Goal: Contribute content

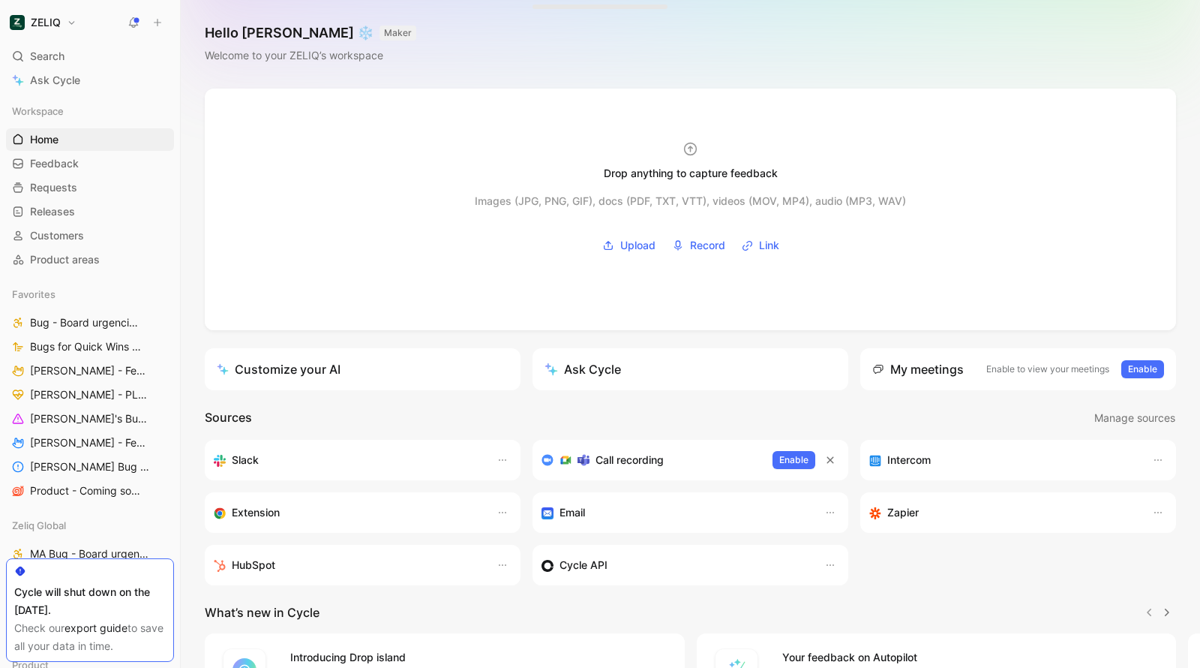
click at [152, 20] on icon at bounding box center [157, 22] width 11 height 11
click at [269, 25] on button "New feedback c" at bounding box center [258, 29] width 161 height 26
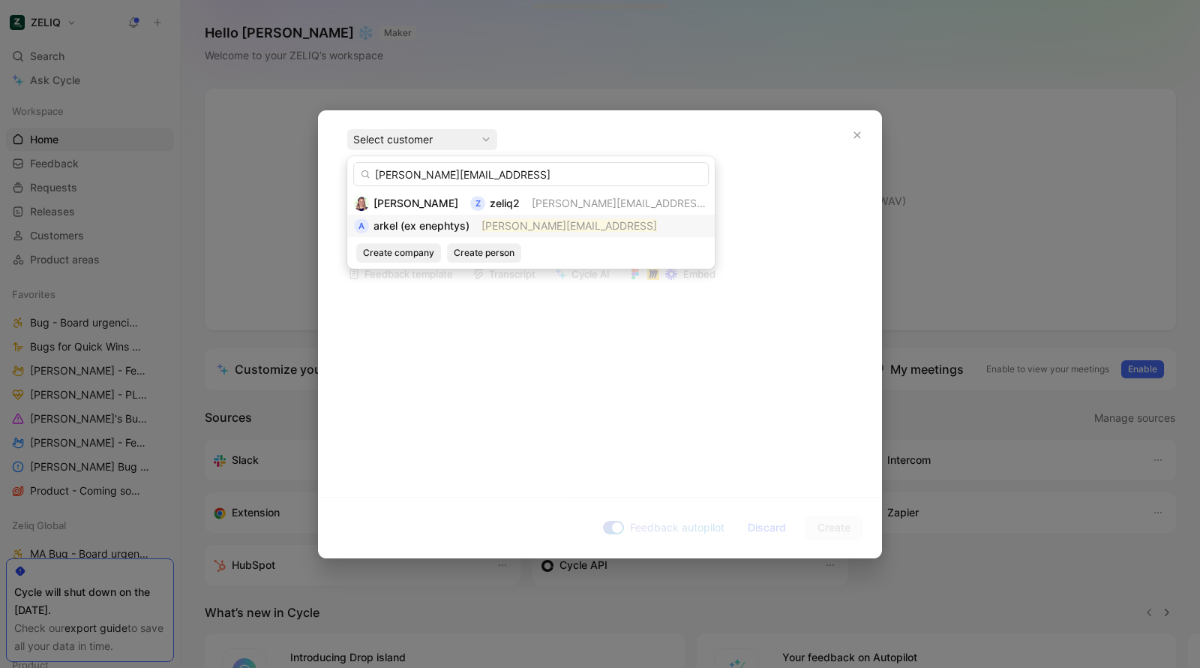
type input "[PERSON_NAME][EMAIL_ADDRESS]"
click at [483, 221] on mark "[PERSON_NAME][EMAIL_ADDRESS]" at bounding box center [570, 225] width 176 height 13
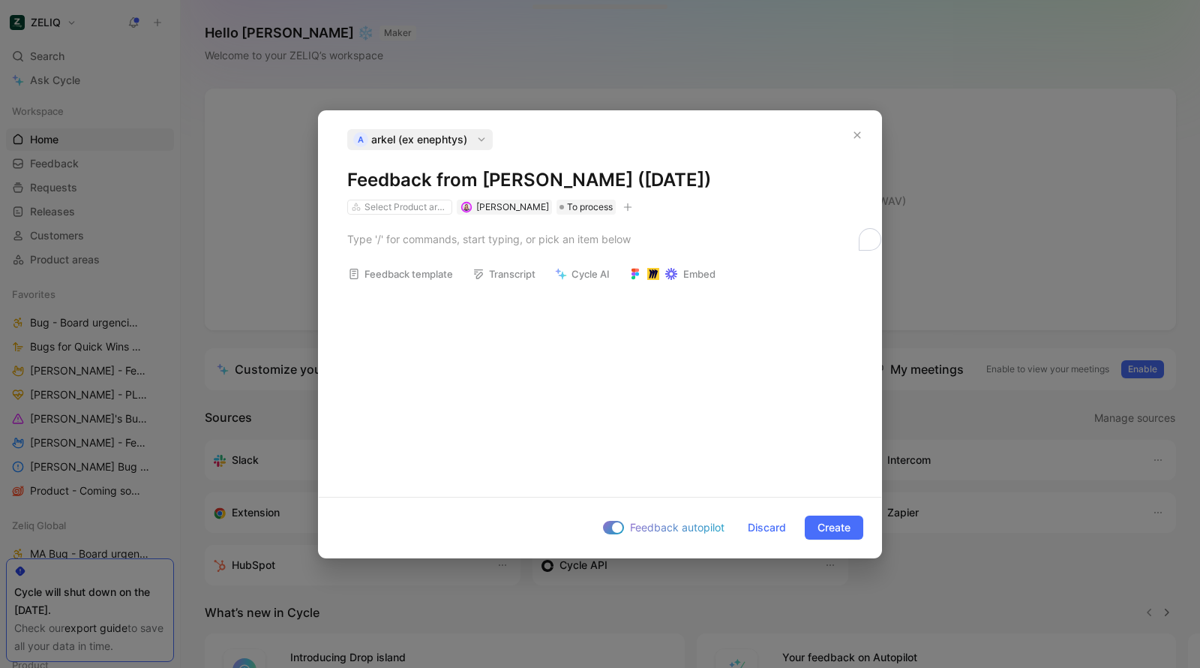
click at [526, 181] on h1 "Feedback from [PERSON_NAME] ([DATE])" at bounding box center [600, 180] width 506 height 24
click at [536, 241] on div "To enrich screen reader interactions, please activate Accessibility in Grammarl…" at bounding box center [600, 239] width 506 height 16
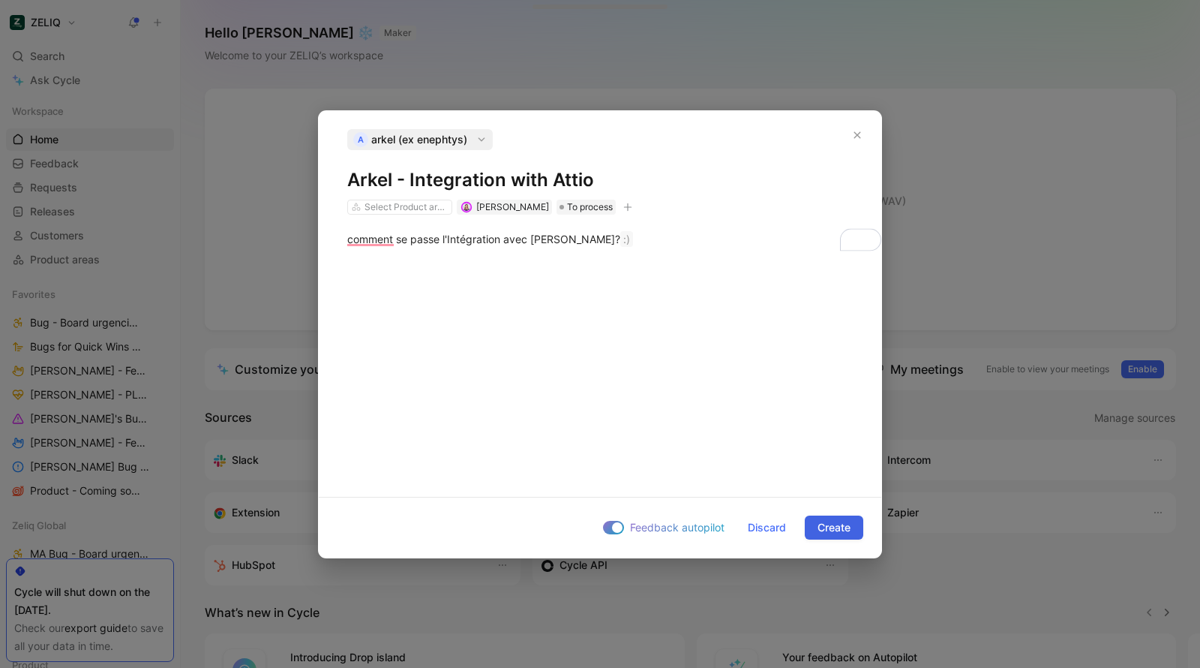
click at [839, 529] on span "Create" at bounding box center [834, 527] width 33 height 18
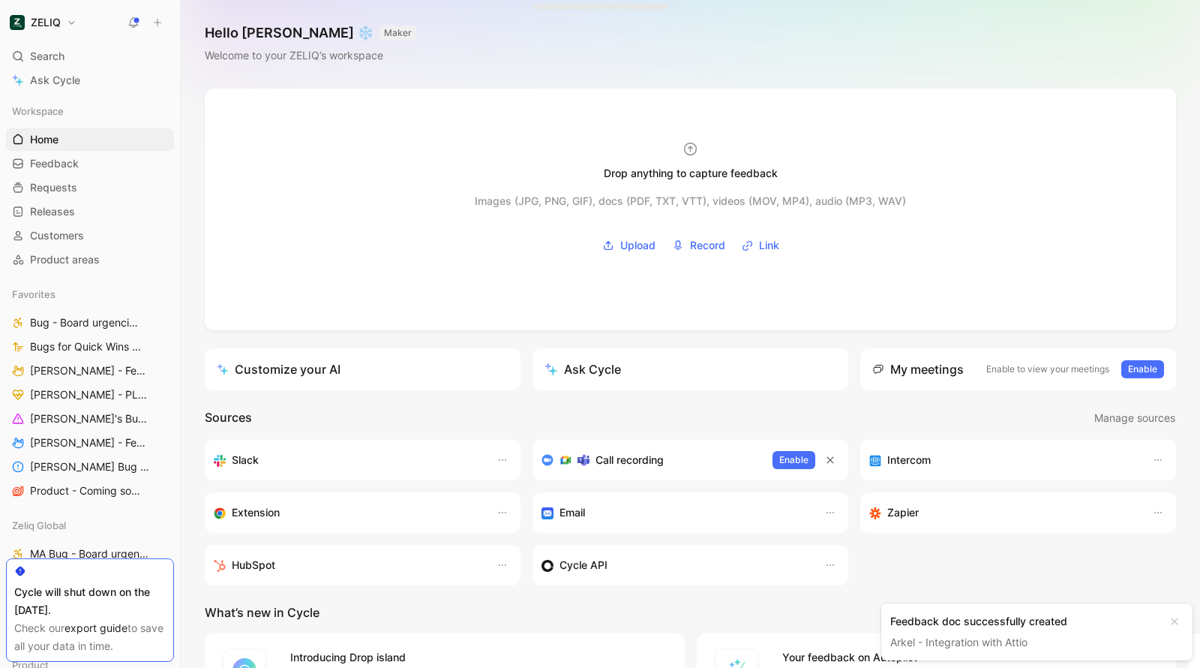
click at [152, 26] on icon at bounding box center [157, 22] width 11 height 11
click at [599, 11] on div "Hello [PERSON_NAME] ❄️ MAKER Welcome to your ZELIQ’s workspace" at bounding box center [690, 44] width 1019 height 89
